Goal: Transaction & Acquisition: Purchase product/service

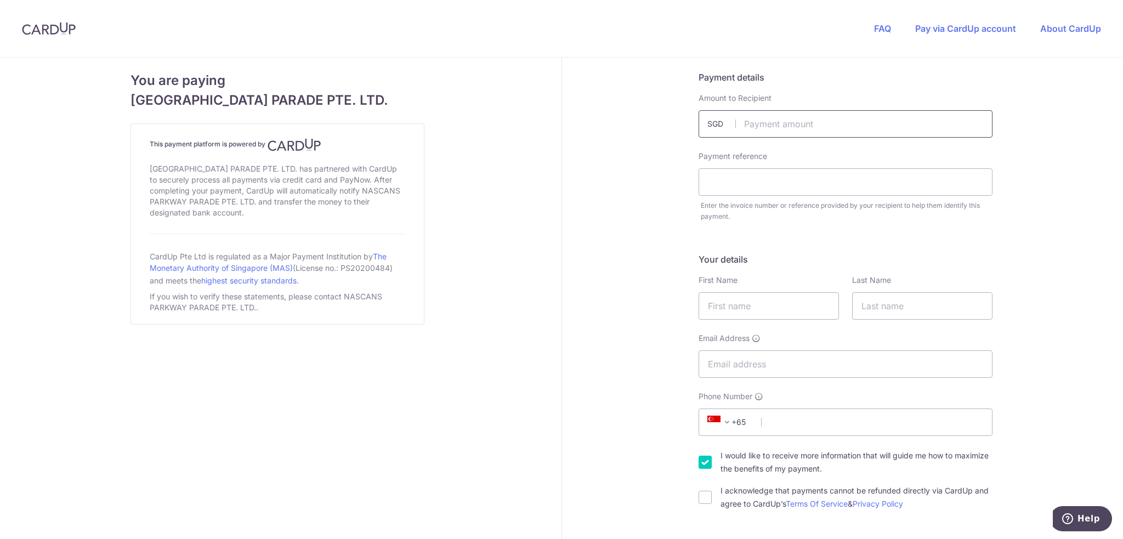
click at [769, 126] on input "text" at bounding box center [846, 123] width 294 height 27
type input "678.00"
click at [724, 184] on input "text" at bounding box center [846, 181] width 294 height 27
type input "PPINV-01475 Emmeline [PERSON_NAME]"
click at [717, 307] on input "text" at bounding box center [769, 305] width 140 height 27
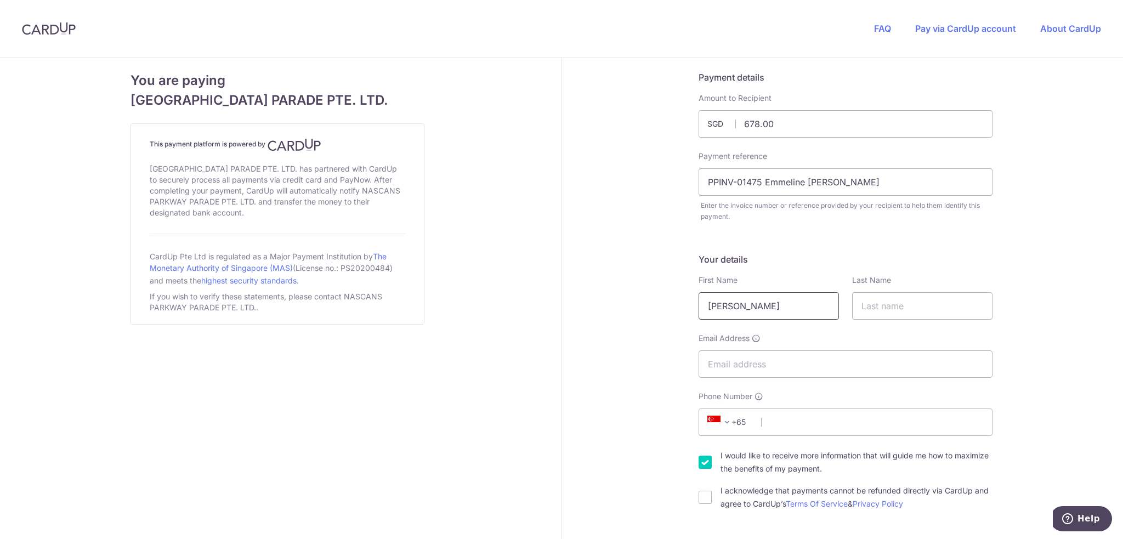
type input "[PERSON_NAME]"
type input "Ooi"
type input "[EMAIL_ADDRESS][DOMAIN_NAME]"
click at [795, 423] on input "Phone Number" at bounding box center [846, 422] width 294 height 27
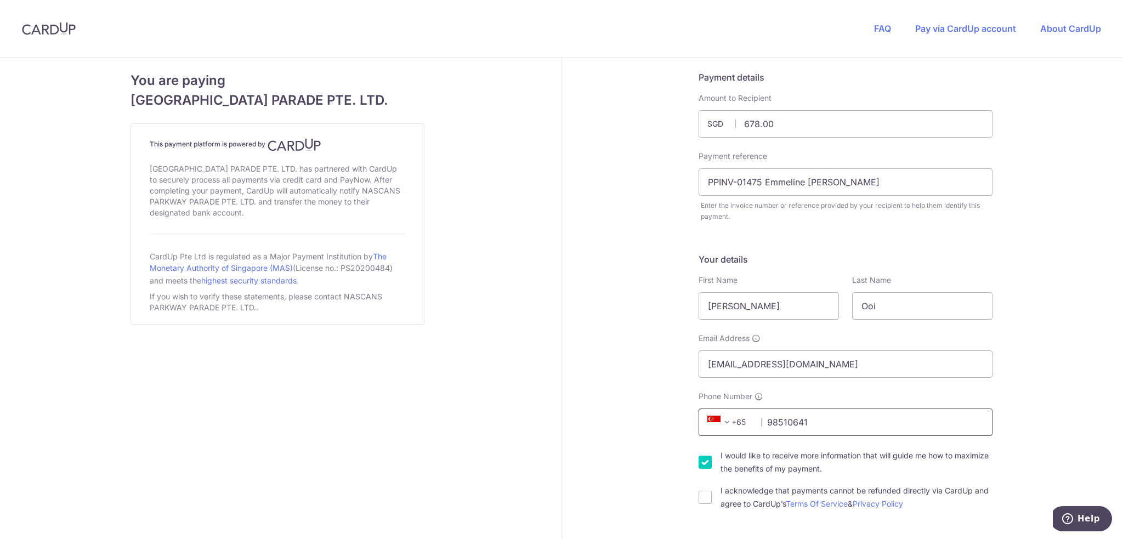
type input "98510641"
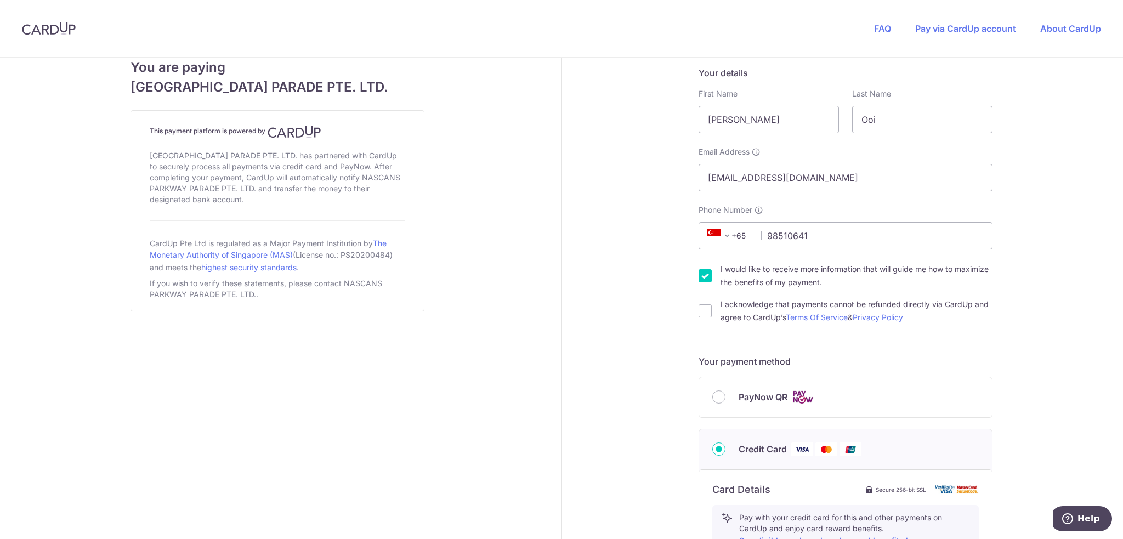
scroll to position [219, 0]
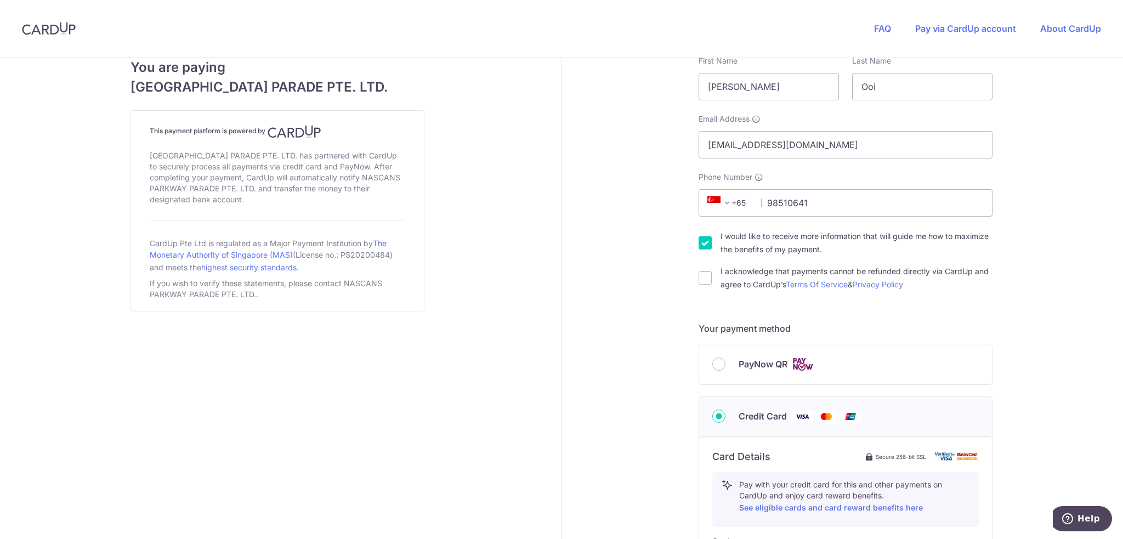
click at [699, 243] on input "I would like to receive more information that will guide me how to maximize the…" at bounding box center [705, 242] width 13 height 13
checkbox input "false"
click at [700, 277] on input "I acknowledge that payments cannot be refunded directly via CardUp and agree to…" at bounding box center [705, 277] width 13 height 13
checkbox input "true"
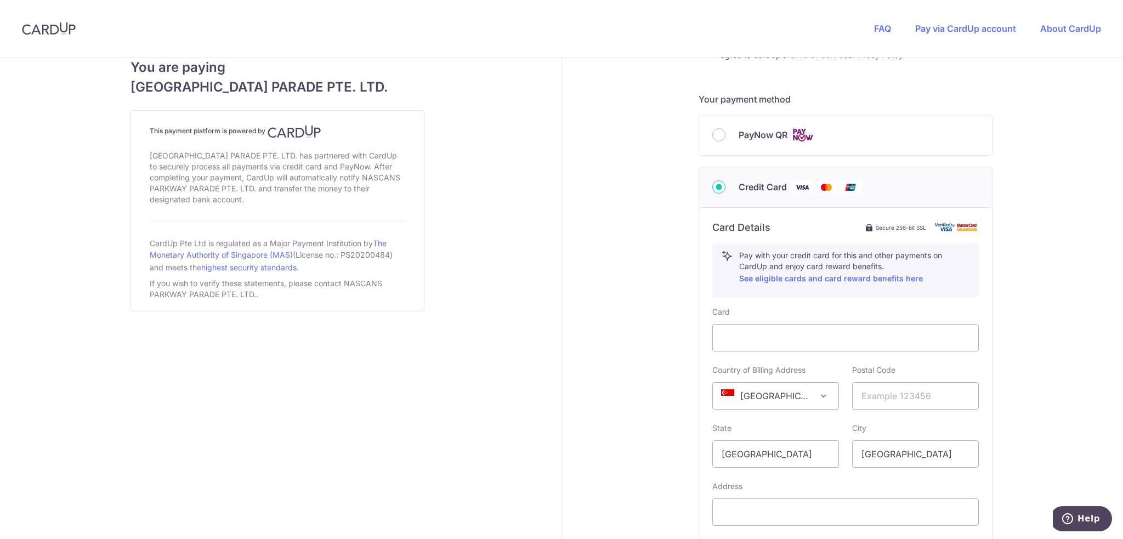
scroll to position [494, 0]
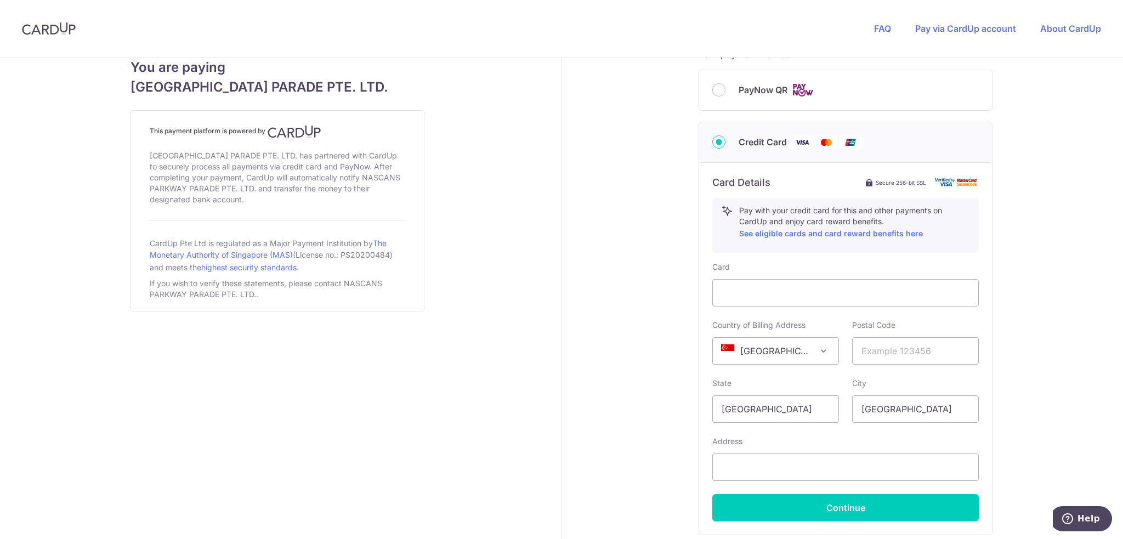
click at [659, 334] on div "Payment details Amount to Recipient 678.00 SGD Payment reference PPINV-01475 Em…" at bounding box center [846, 96] width 568 height 1064
click at [897, 347] on input "text" at bounding box center [915, 350] width 127 height 27
type input "560444"
type input "Blk [STREET_ADDRESS]"
click at [626, 422] on div "Payment details Amount to Recipient 678.00 SGD Payment reference PPINV-01475 Em…" at bounding box center [846, 96] width 568 height 1064
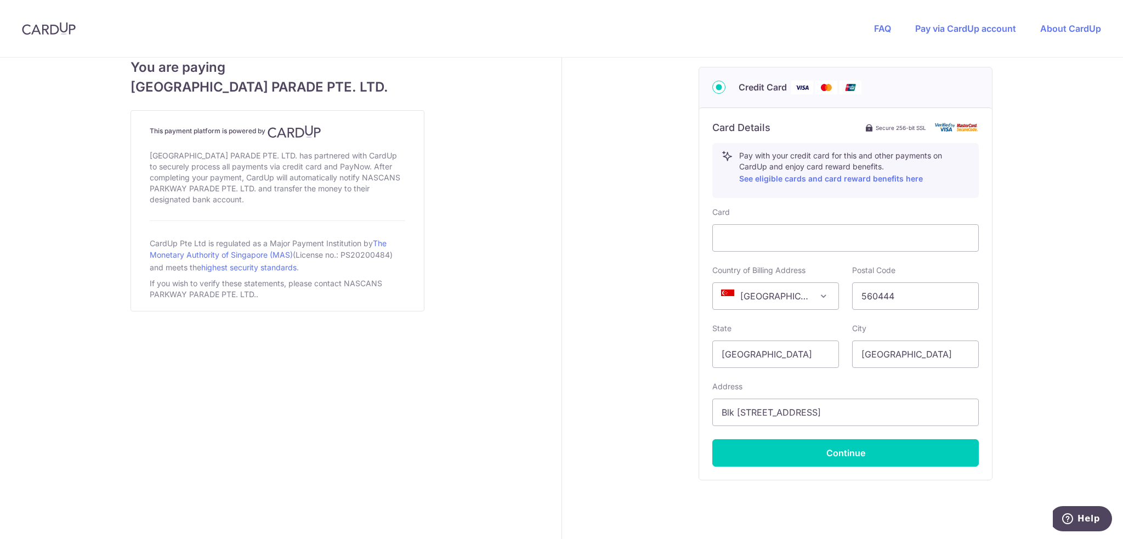
scroll to position [581, 0]
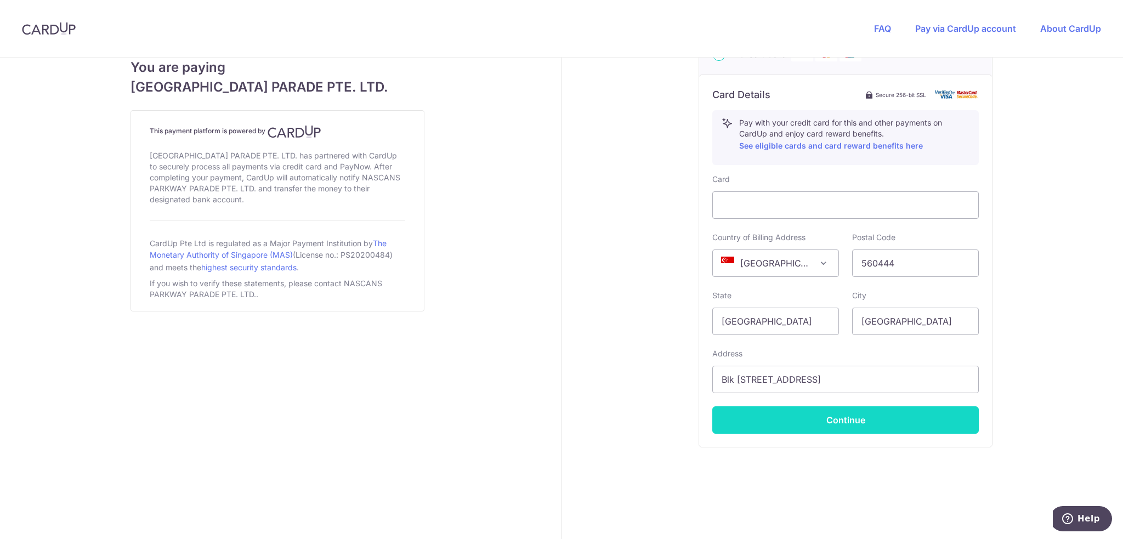
click at [826, 417] on button "Continue" at bounding box center [845, 419] width 266 height 27
type input "**** 9498"
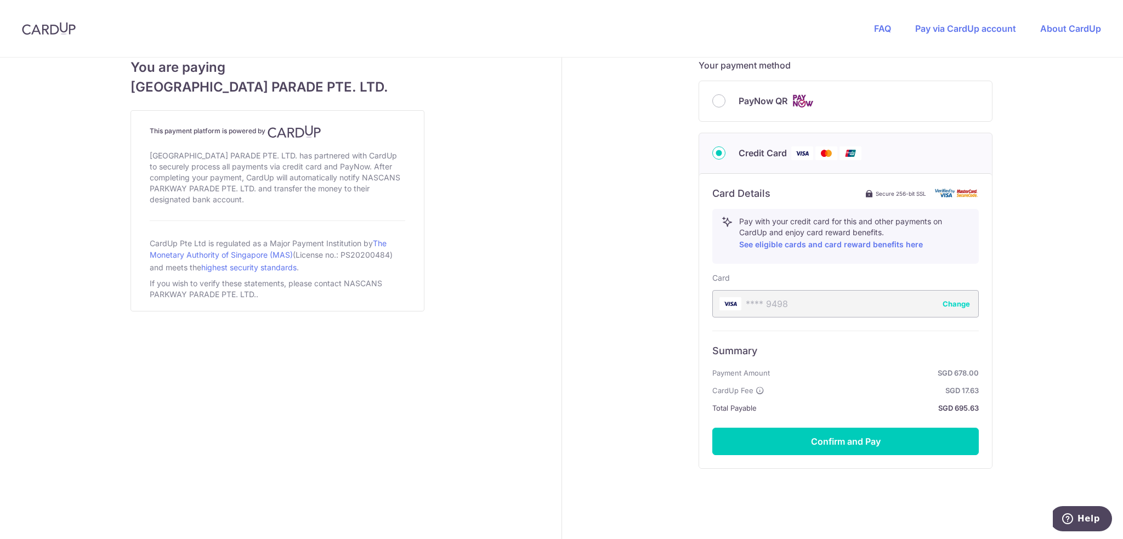
scroll to position [485, 0]
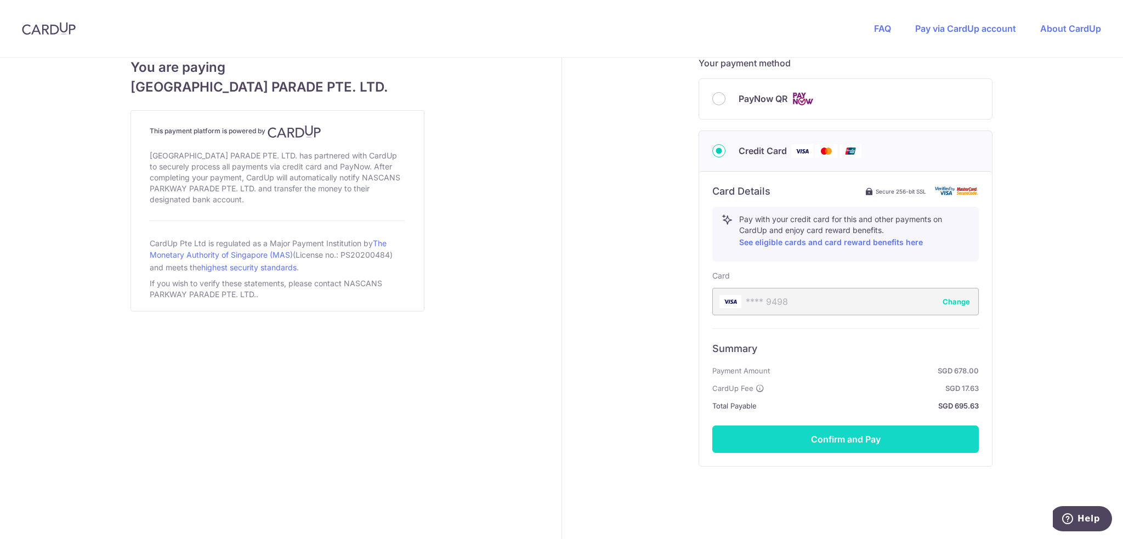
click at [843, 432] on button "Confirm and Pay" at bounding box center [845, 439] width 266 height 27
